Goal: Task Accomplishment & Management: Use online tool/utility

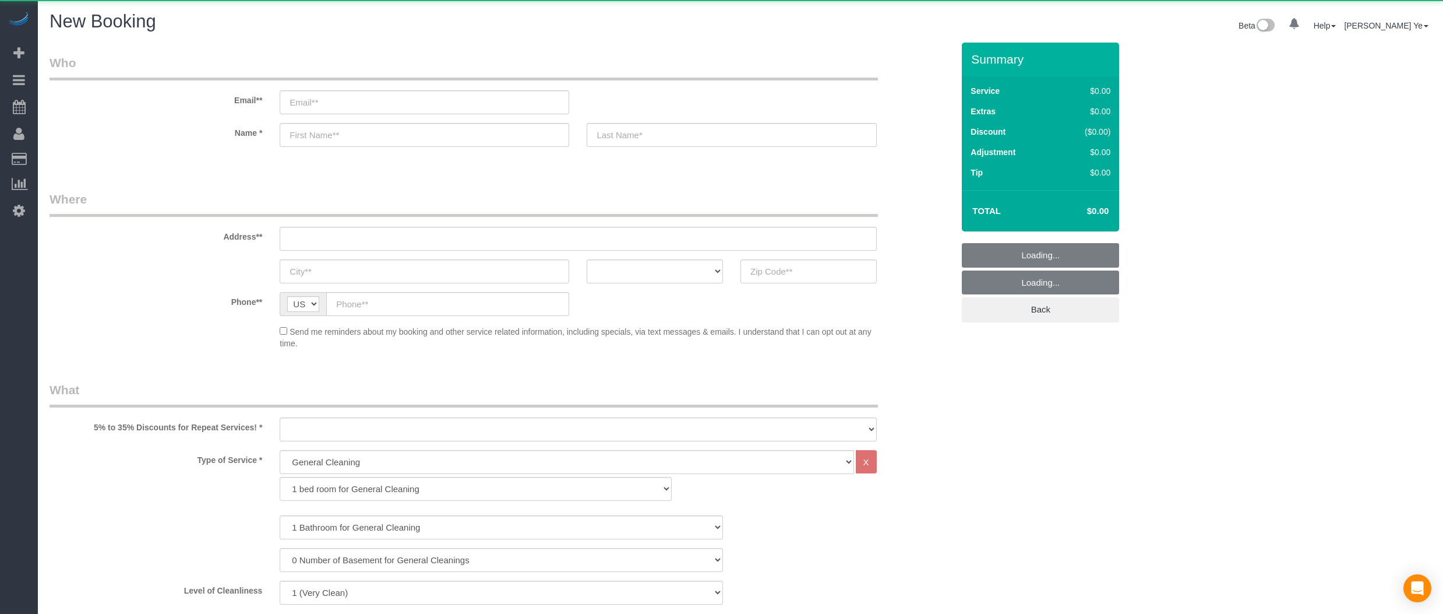
select select "512"
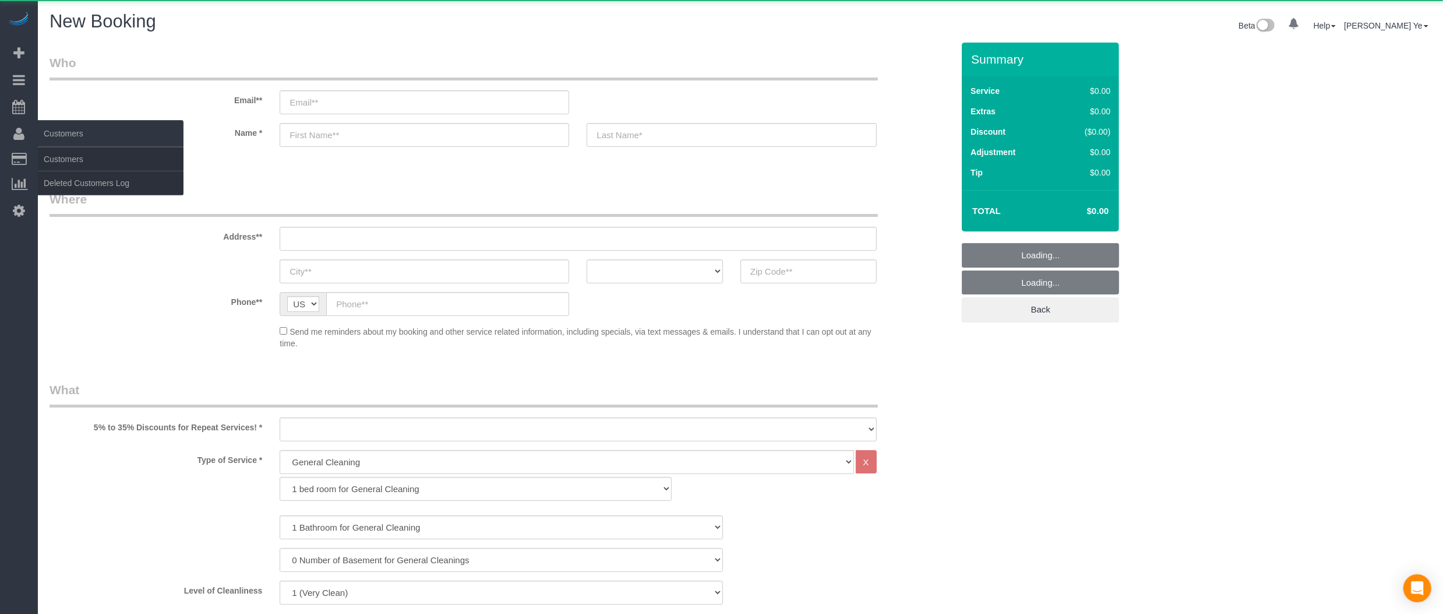
select select "object:1237"
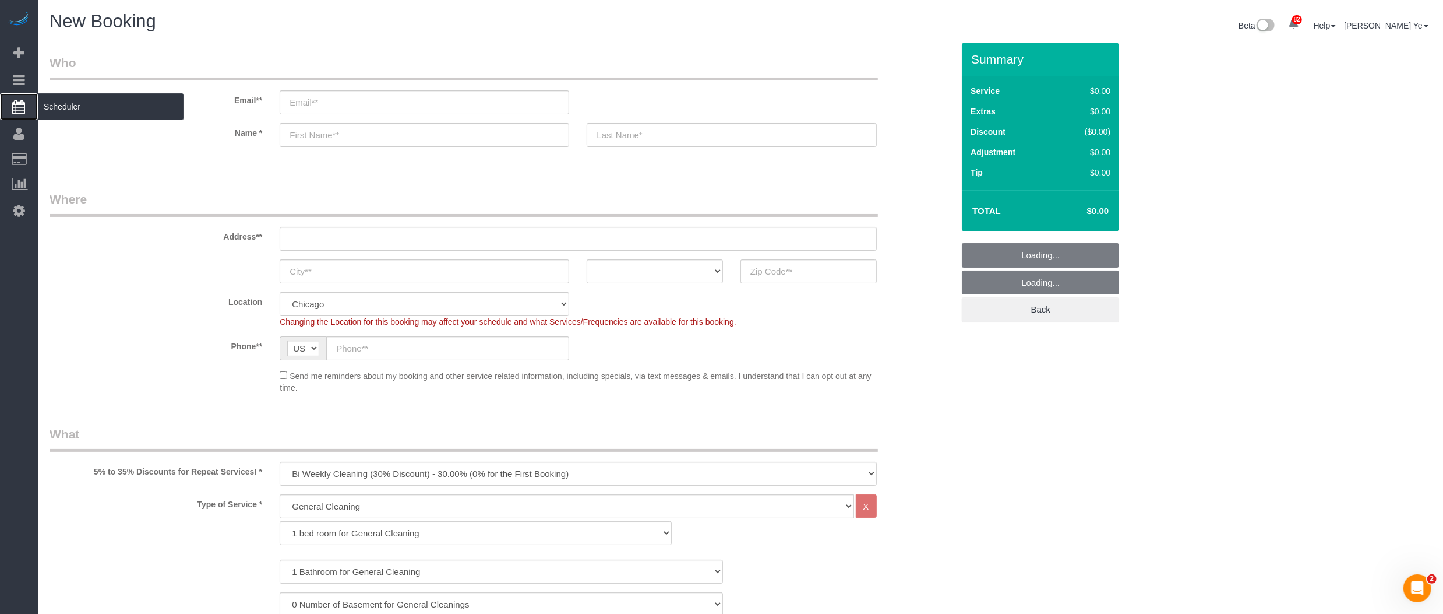
click at [19, 105] on icon at bounding box center [19, 107] width 13 height 14
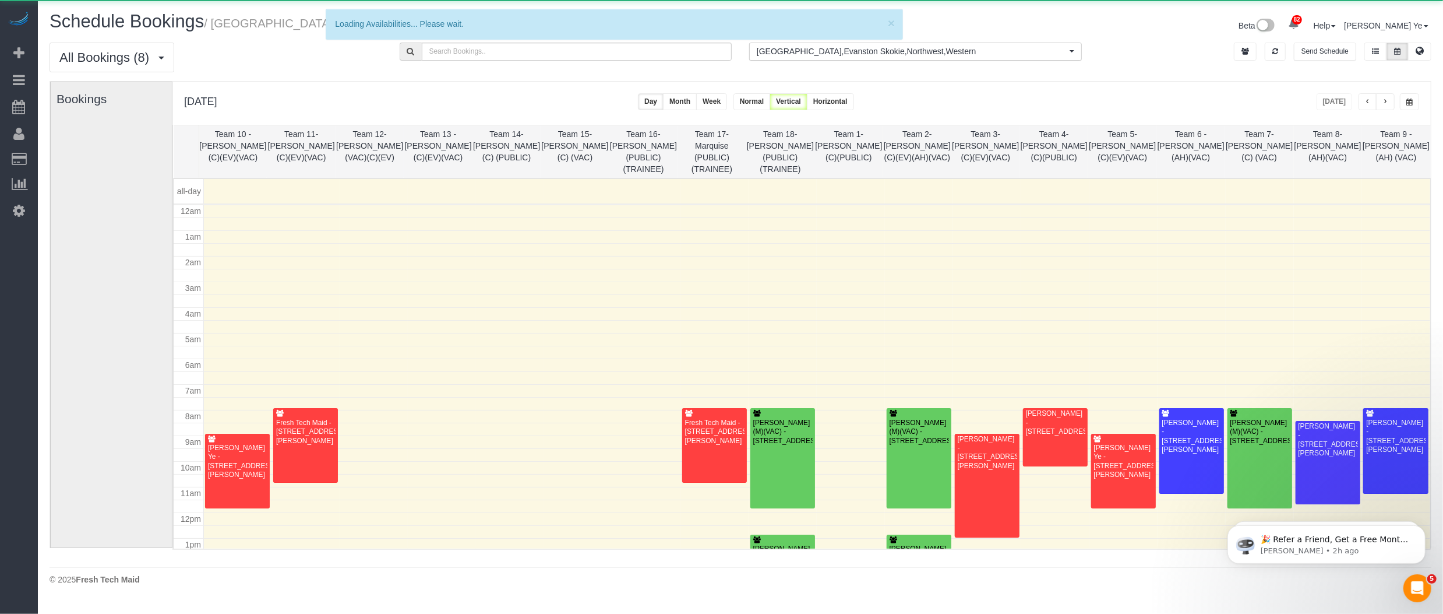
scroll to position [152, 0]
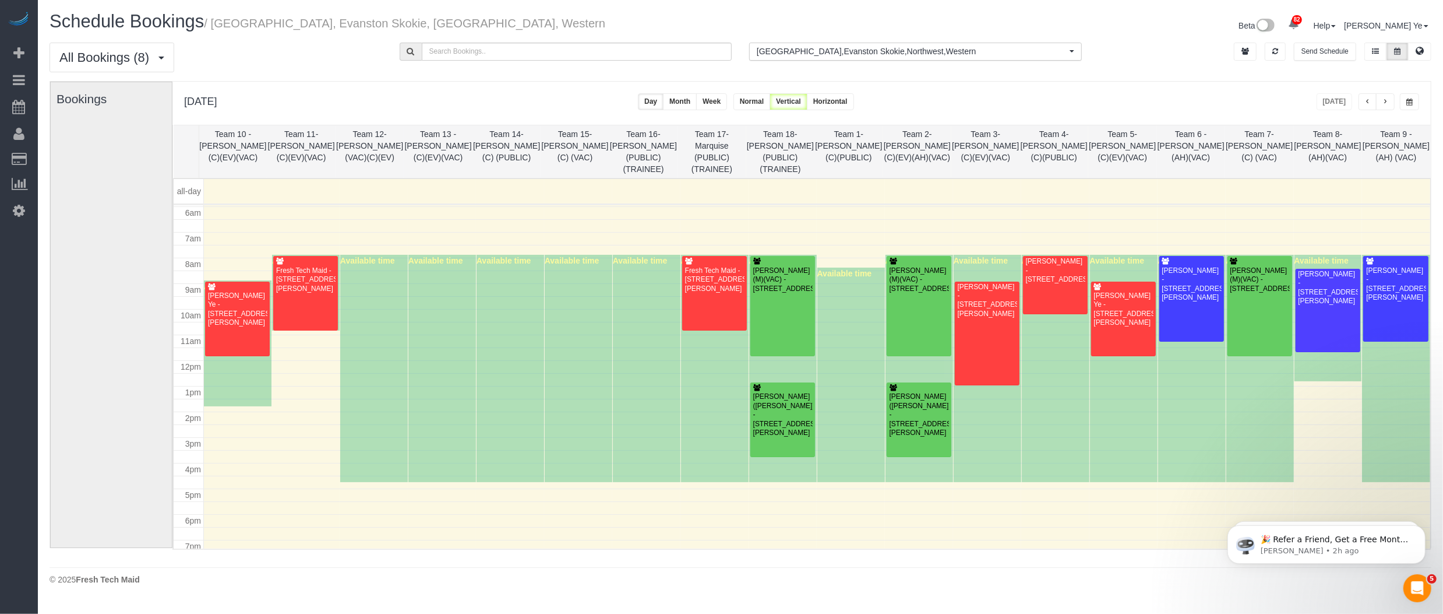
click at [1388, 104] on button "button" at bounding box center [1385, 101] width 19 height 17
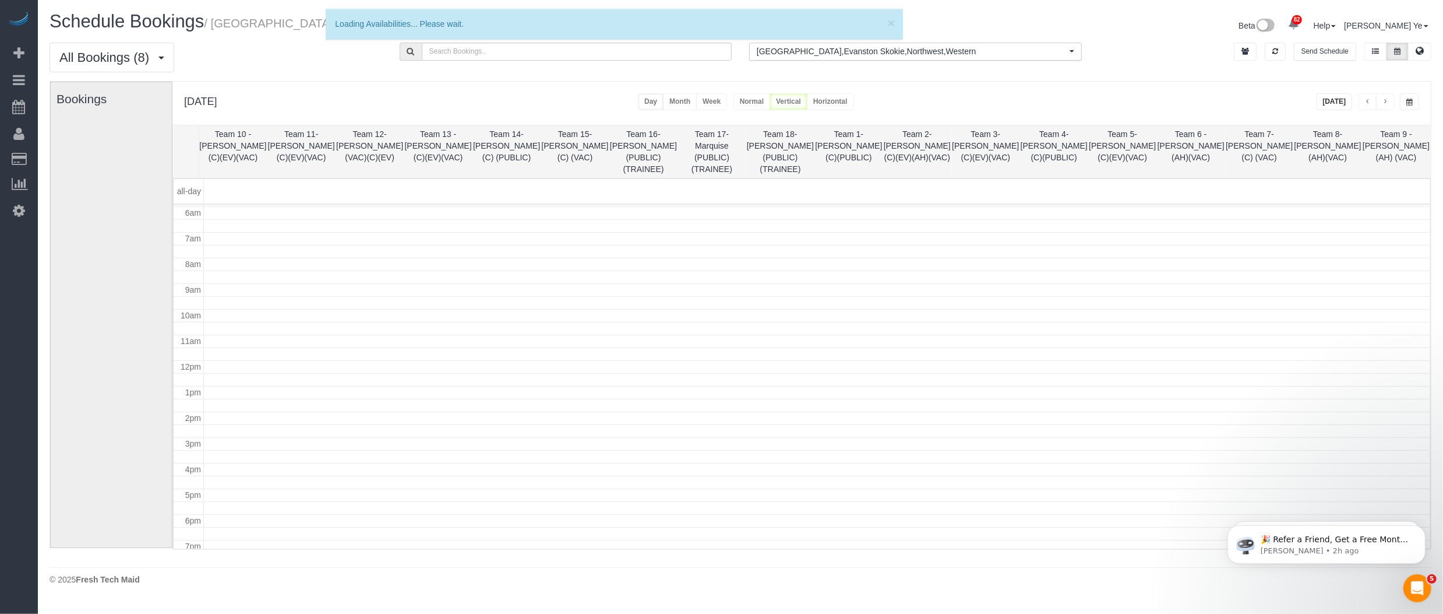
click at [1388, 104] on button "button" at bounding box center [1385, 101] width 19 height 17
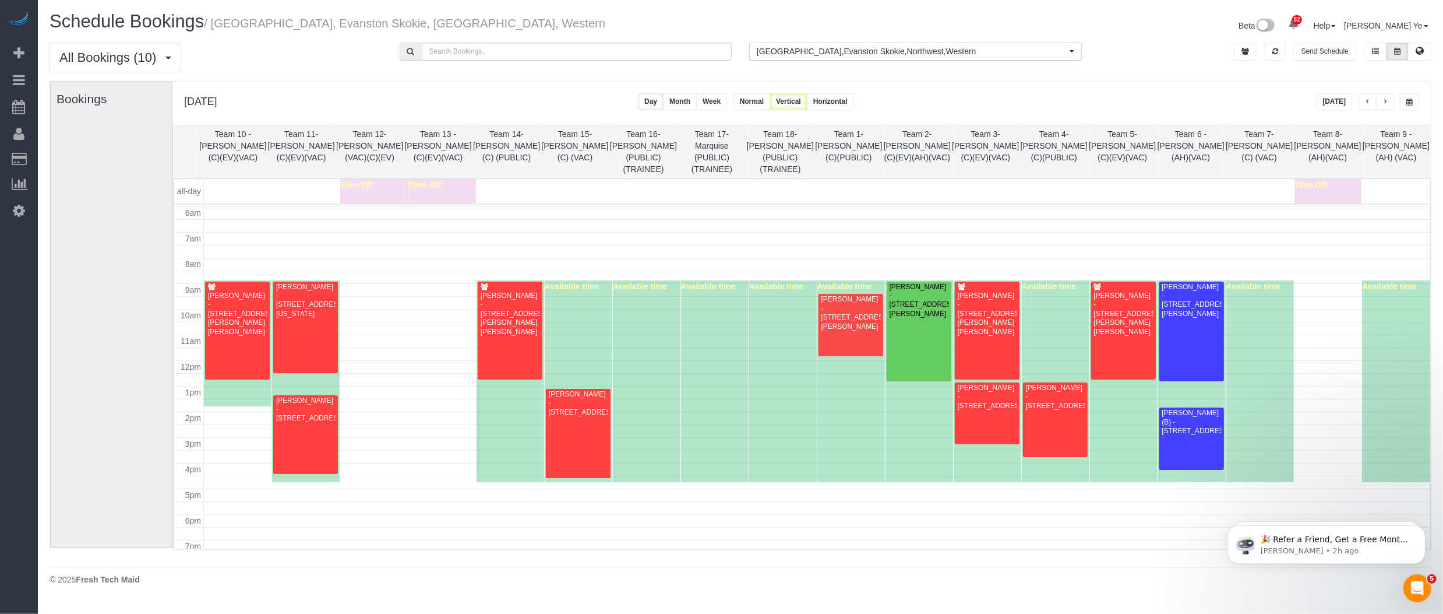
click at [1388, 104] on button "button" at bounding box center [1385, 101] width 19 height 17
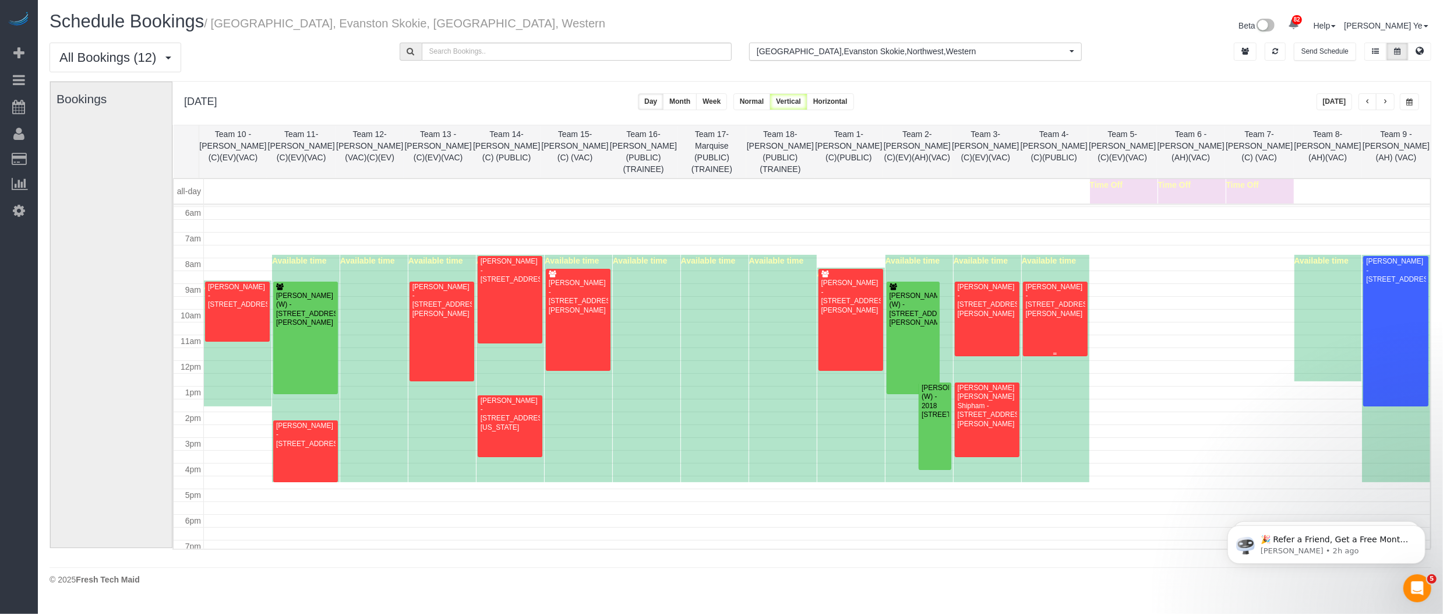
click at [1055, 323] on div at bounding box center [1055, 318] width 65 height 75
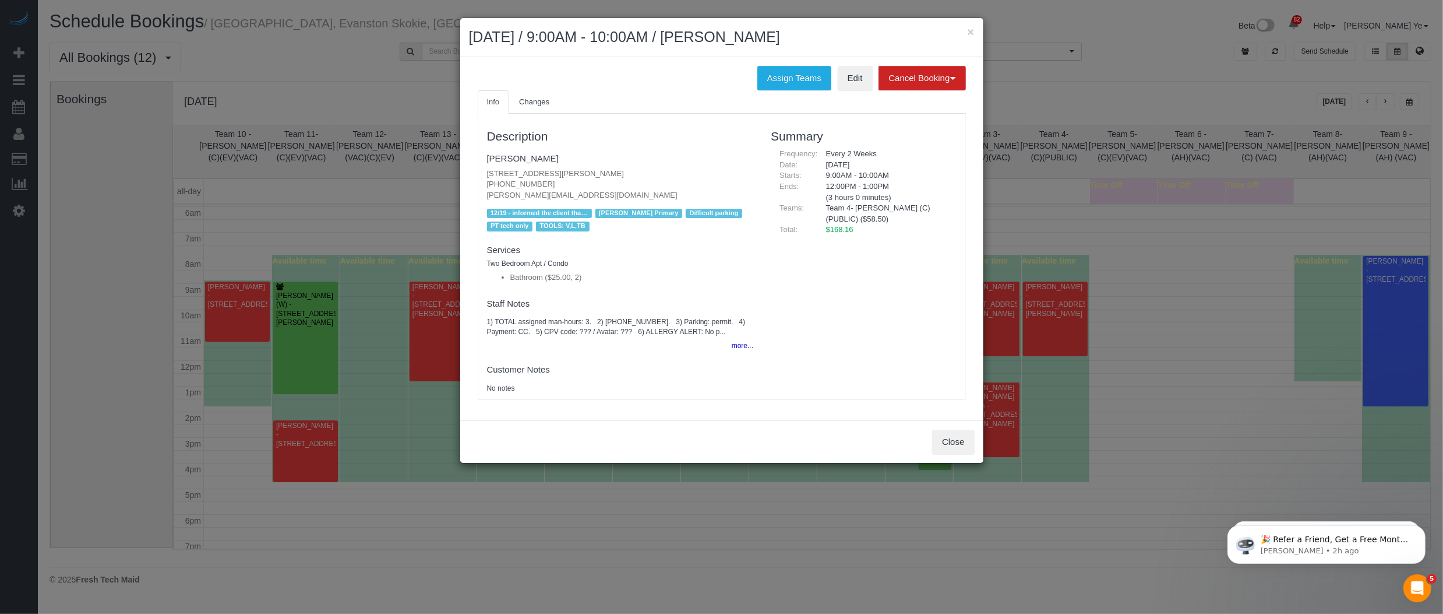
click at [971, 39] on h2 "[DATE] / 9:00AM - 10:00AM / [PERSON_NAME]" at bounding box center [722, 37] width 506 height 21
click at [970, 34] on button "×" at bounding box center [970, 32] width 7 height 12
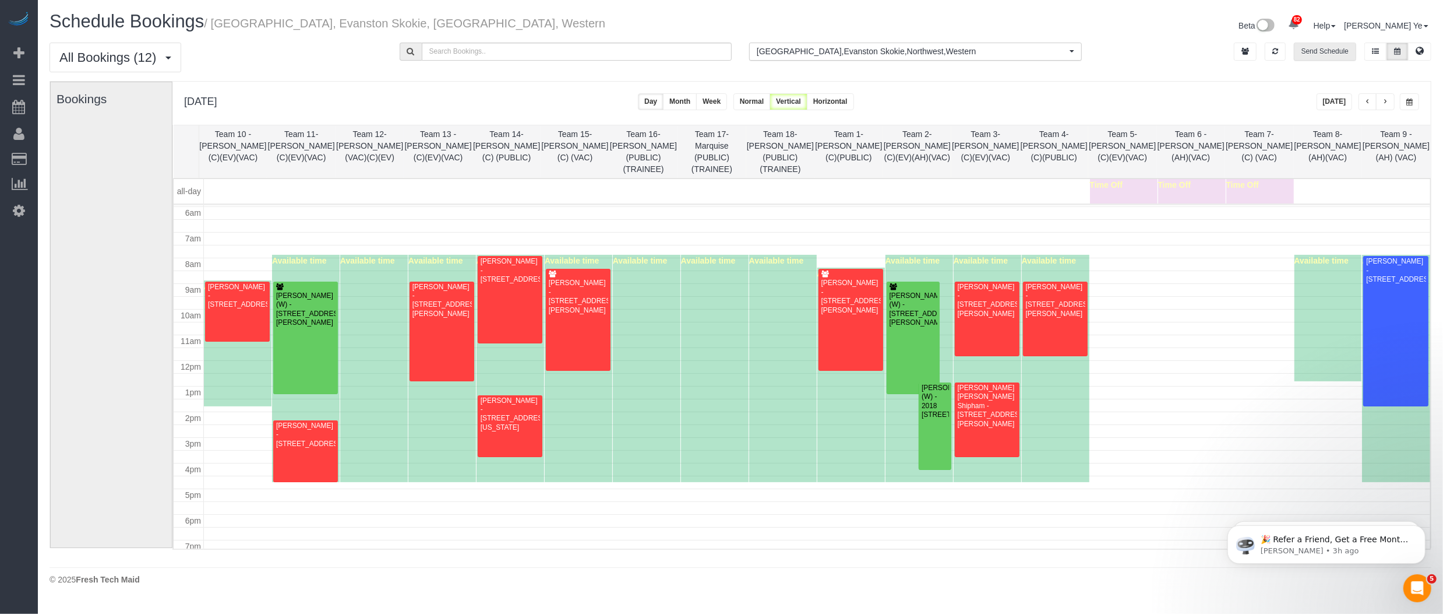
click at [1327, 46] on button "Send Schedule" at bounding box center [1325, 52] width 62 height 18
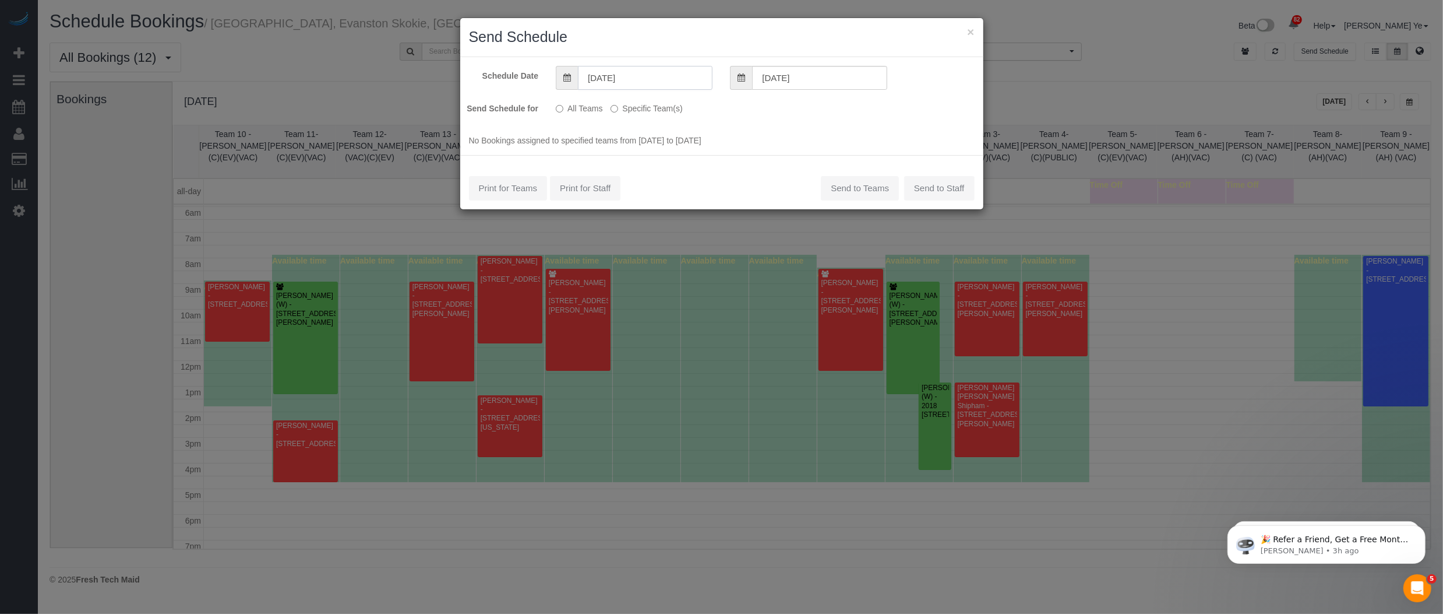
click at [628, 76] on input "[DATE]" at bounding box center [645, 78] width 135 height 24
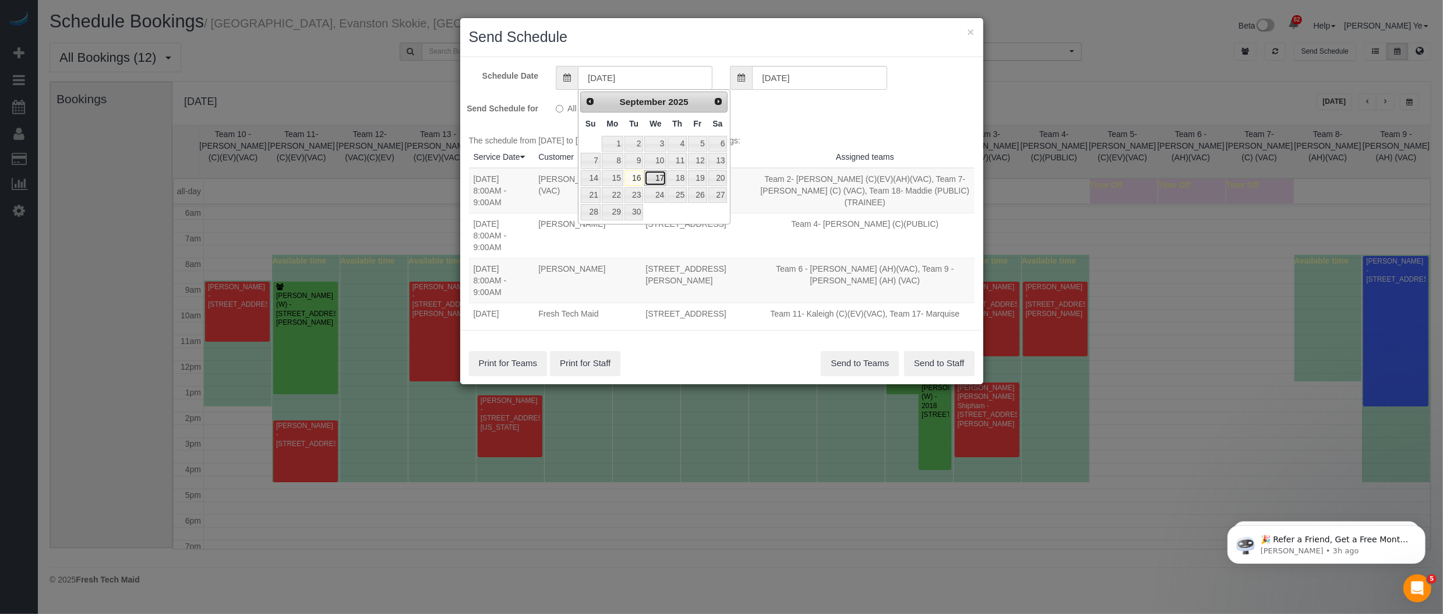
click at [656, 179] on link "17" at bounding box center [655, 178] width 22 height 16
type input "[DATE]"
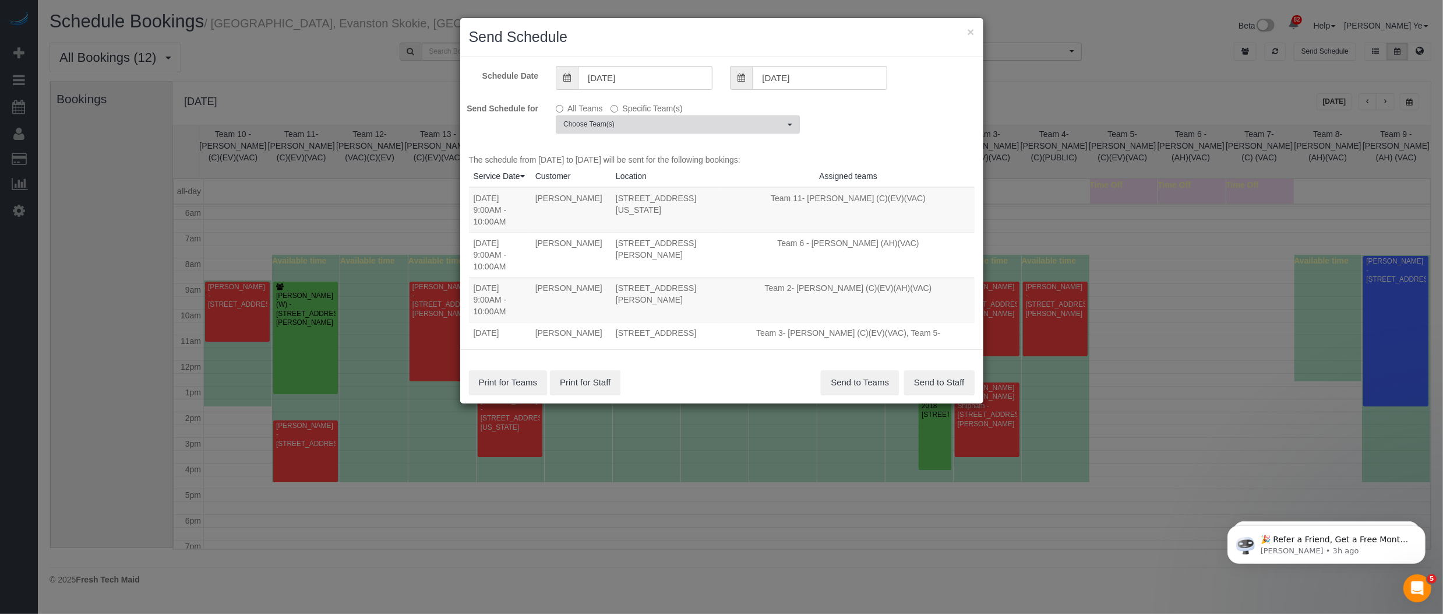
click at [736, 124] on span "Choose Team(s)" at bounding box center [673, 124] width 221 height 10
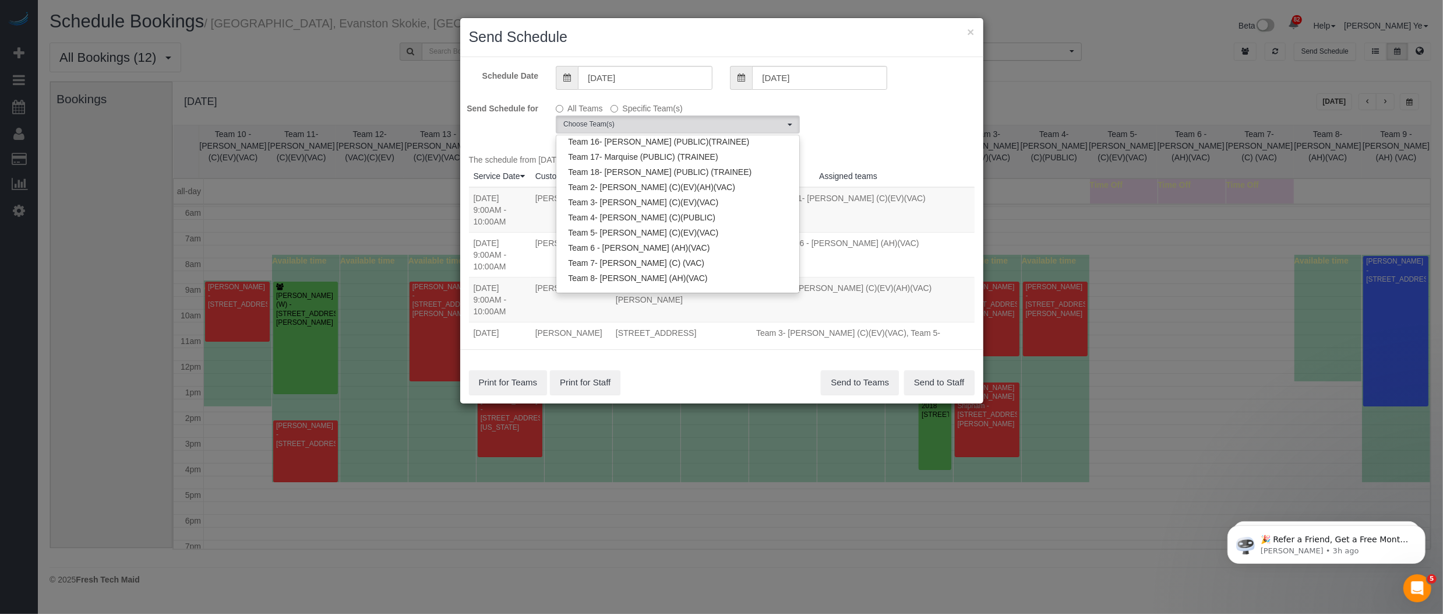
scroll to position [115, 0]
click at [628, 214] on link "Team 4- [PERSON_NAME] (C)(PUBLIC)" at bounding box center [677, 212] width 243 height 15
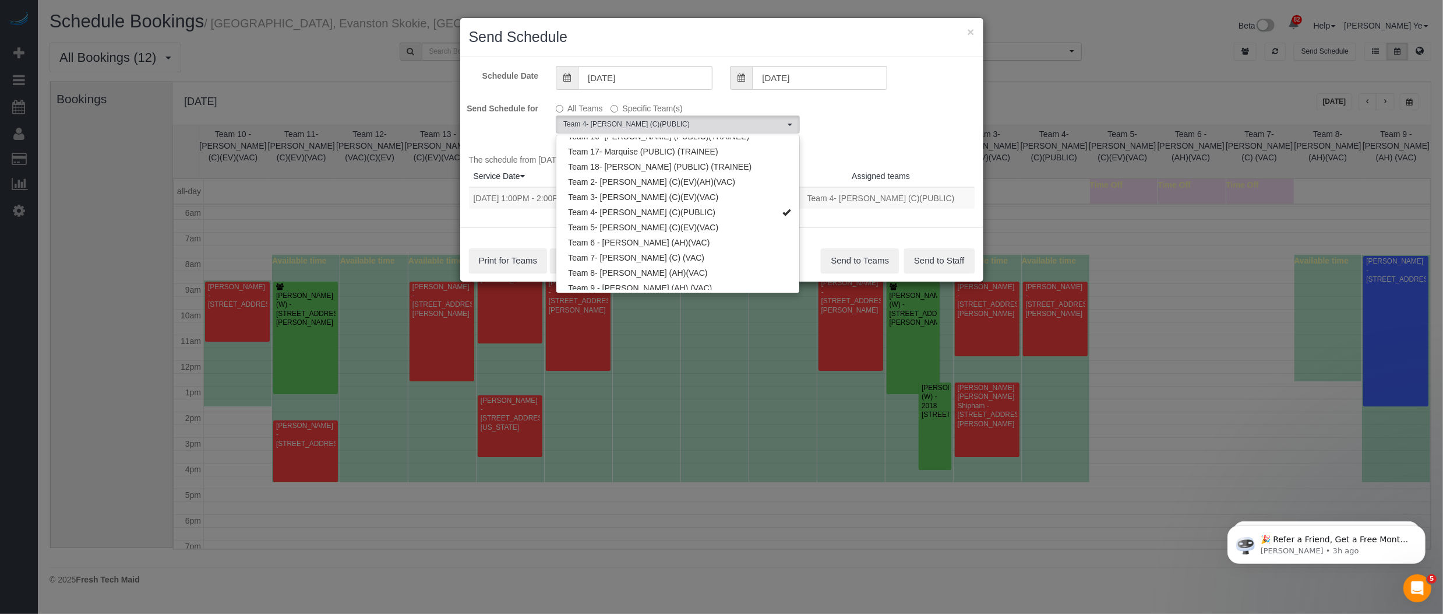
click at [841, 143] on div "Schedule Date [DATE] [DATE] Send Schedule for All Teams Specific Team(s) Team 4…" at bounding box center [721, 142] width 523 height 171
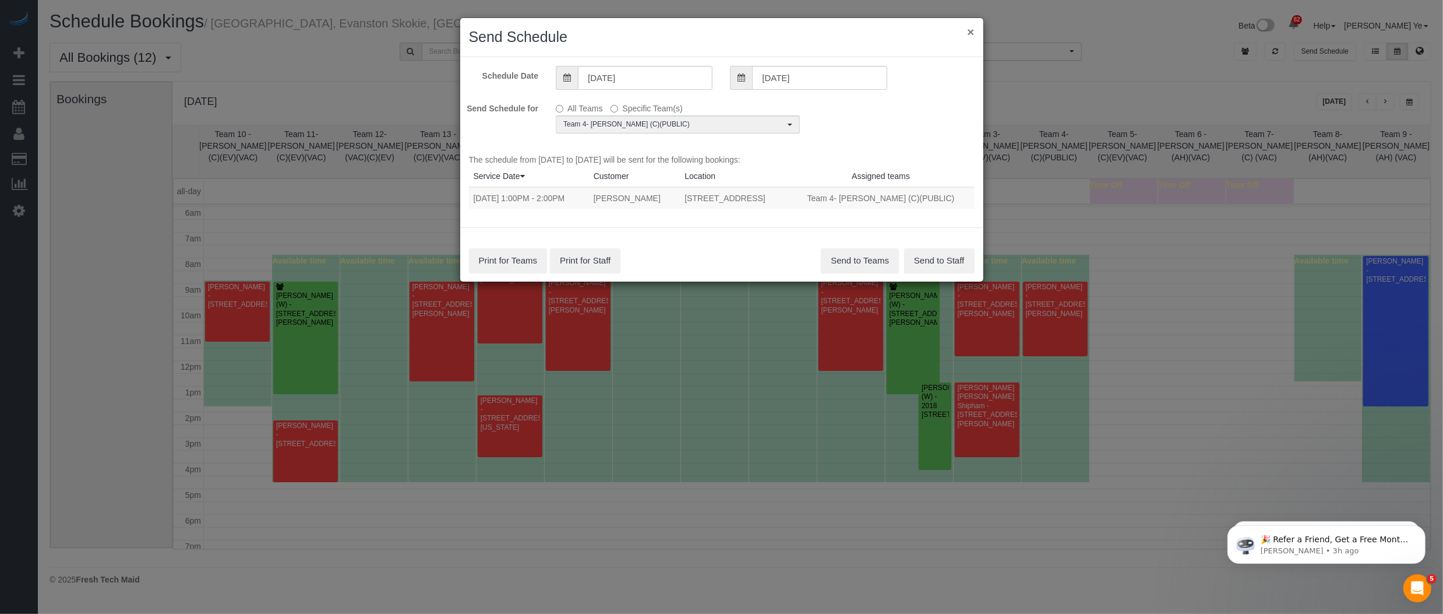
click at [968, 33] on button "×" at bounding box center [970, 32] width 7 height 12
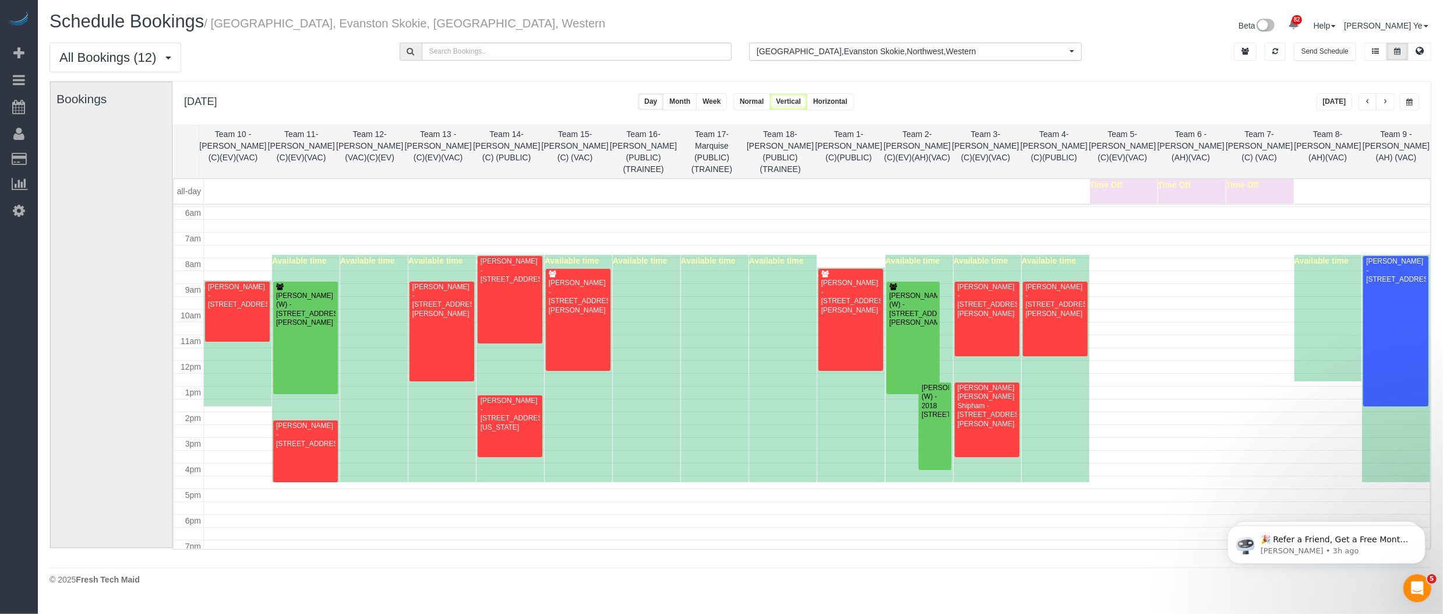
click at [1388, 104] on span "button" at bounding box center [1386, 101] width 6 height 7
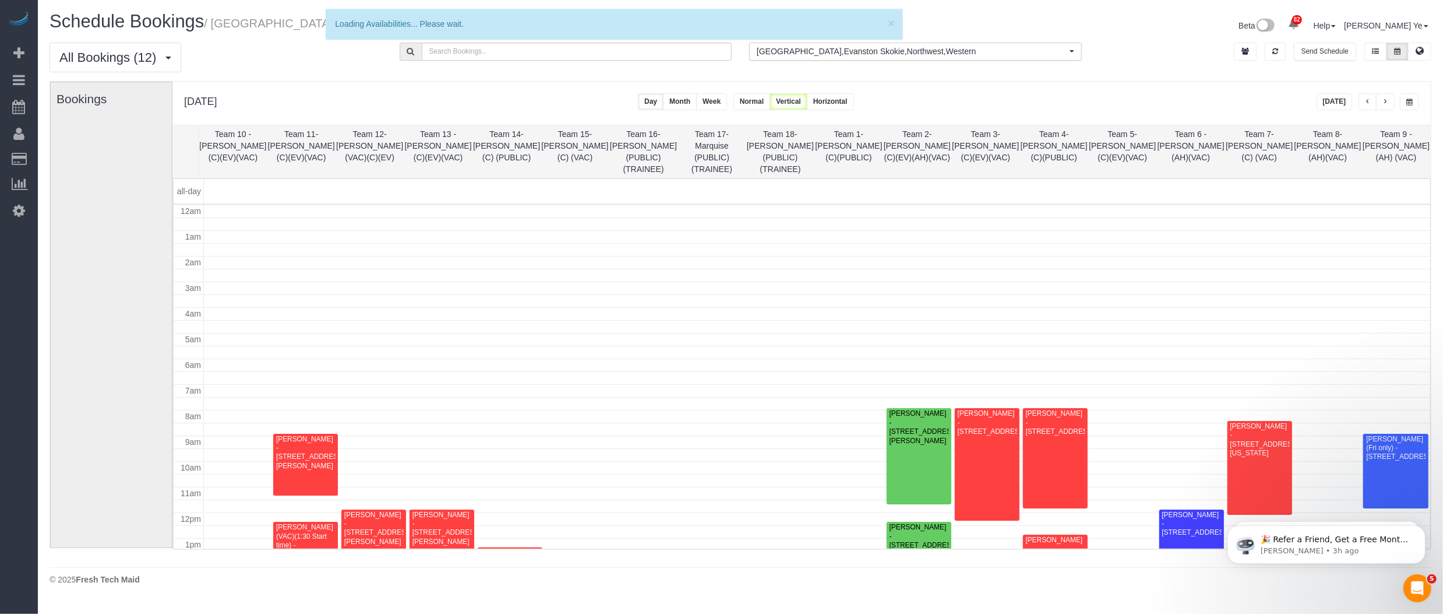
scroll to position [152, 0]
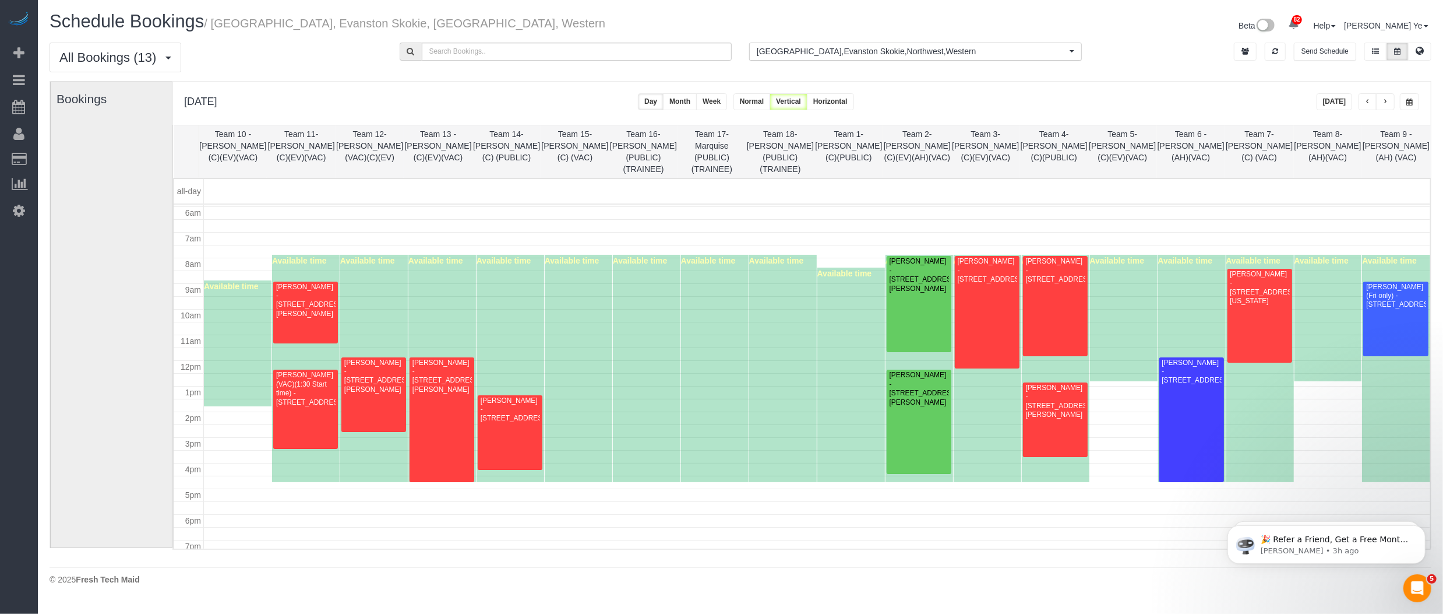
click at [1369, 99] on span "button" at bounding box center [1368, 101] width 6 height 7
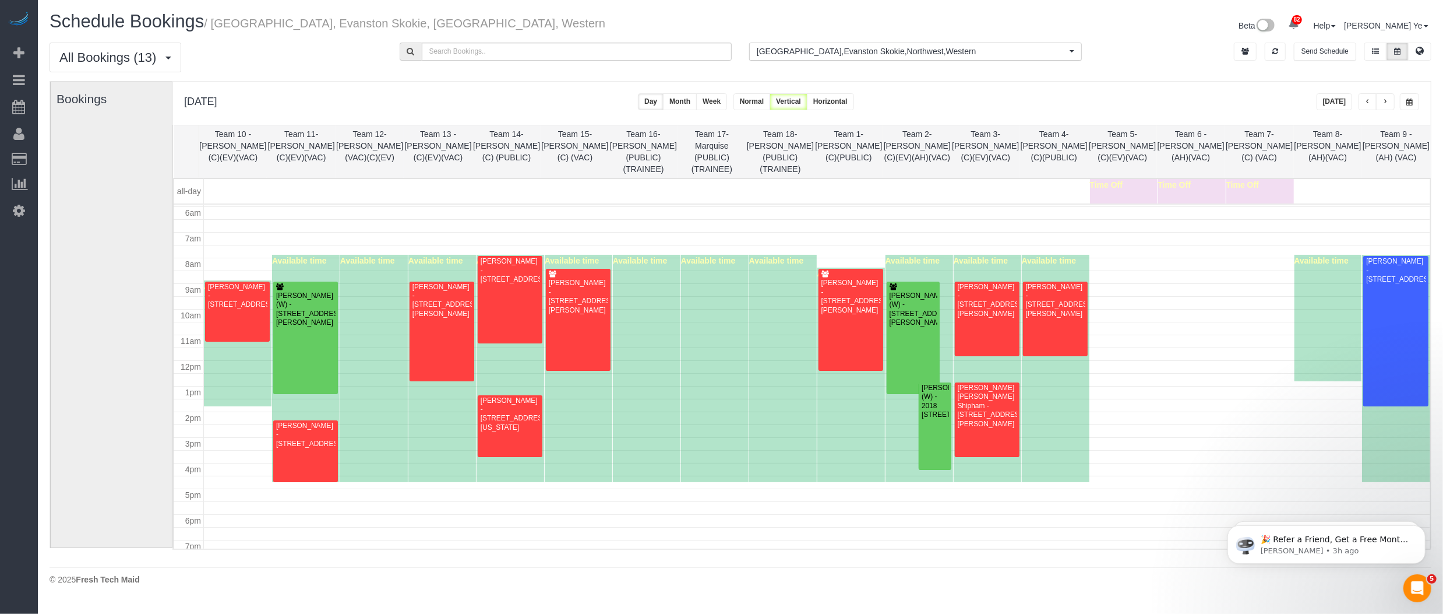
click at [1369, 99] on span "button" at bounding box center [1368, 101] width 6 height 7
